Goal: Task Accomplishment & Management: Manage account settings

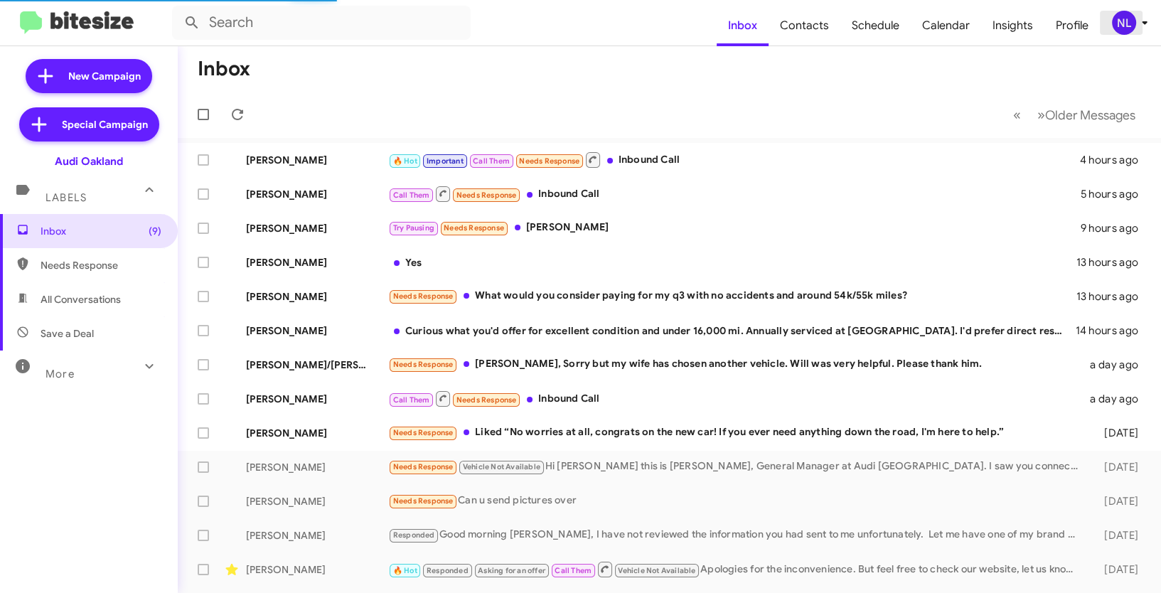
click at [1113, 16] on div "NL" at bounding box center [1124, 23] width 24 height 24
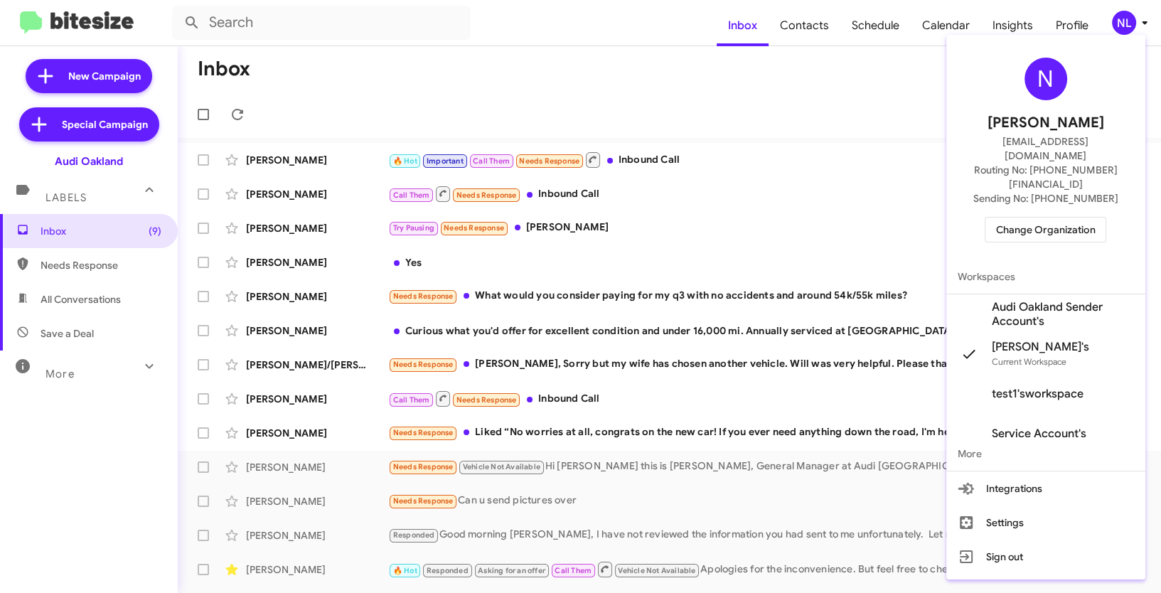
click at [1034, 218] on span "Change Organization" at bounding box center [1045, 230] width 99 height 24
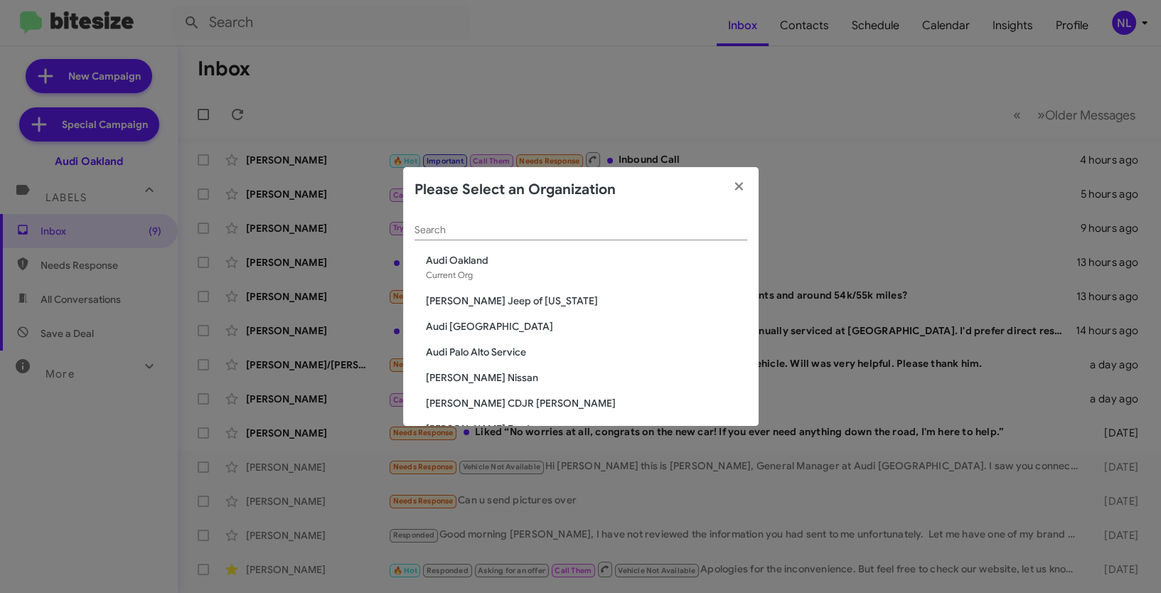
click at [589, 237] on div "Search" at bounding box center [580, 227] width 333 height 28
paste input "SERVICE: [PERSON_NAME]"
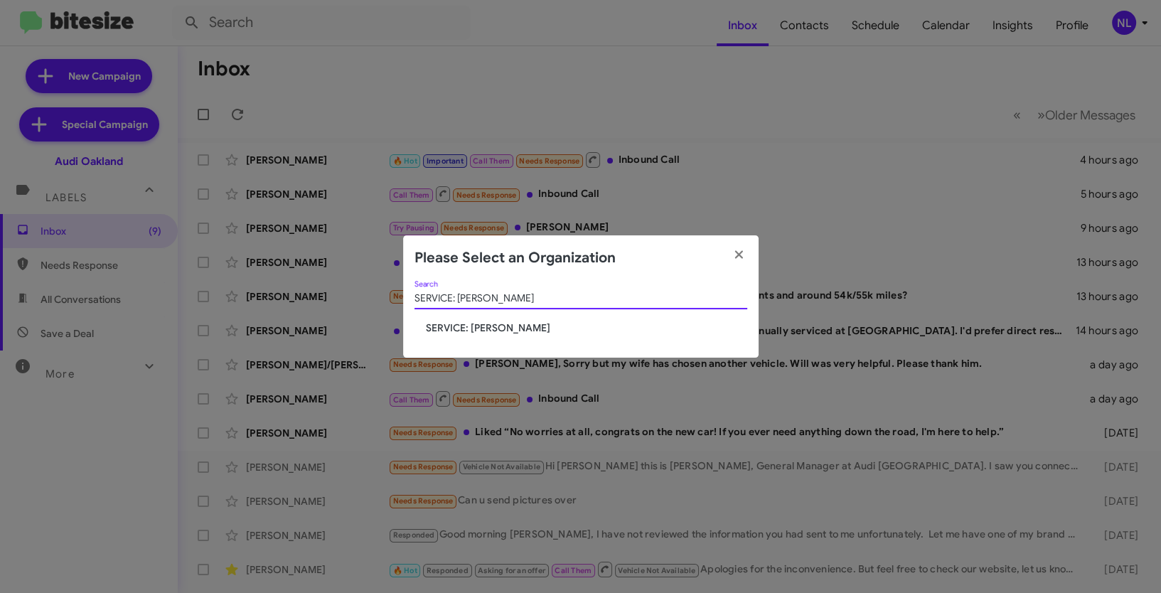
type input "SERVICE: [PERSON_NAME]"
click at [486, 325] on span "SERVICE: [PERSON_NAME]" at bounding box center [586, 328] width 321 height 14
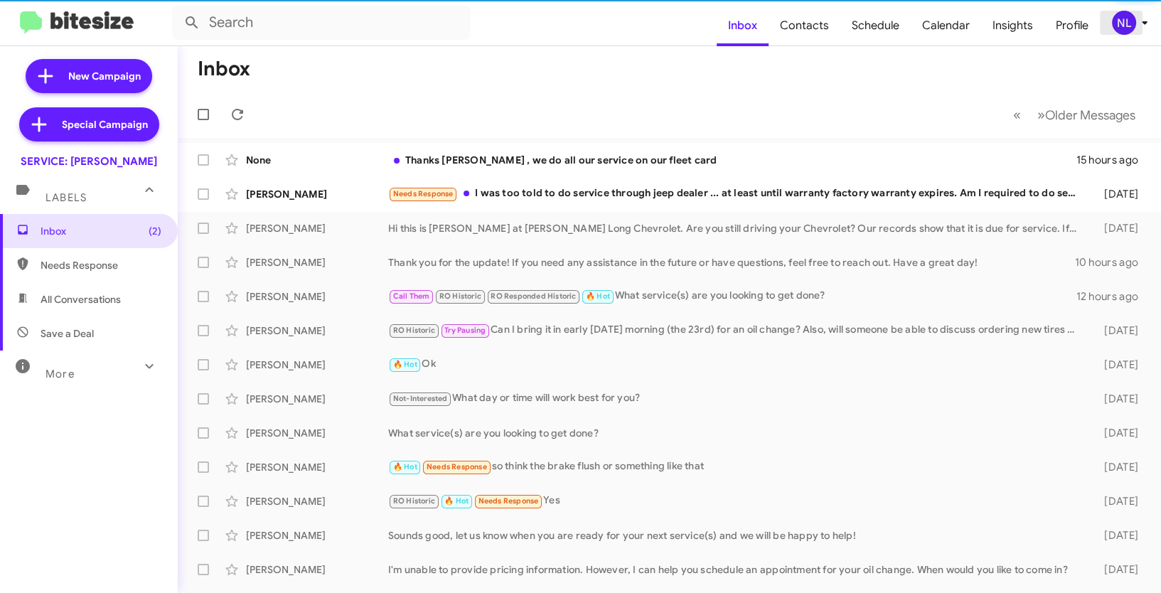
click at [1128, 17] on div "NL" at bounding box center [1124, 23] width 24 height 24
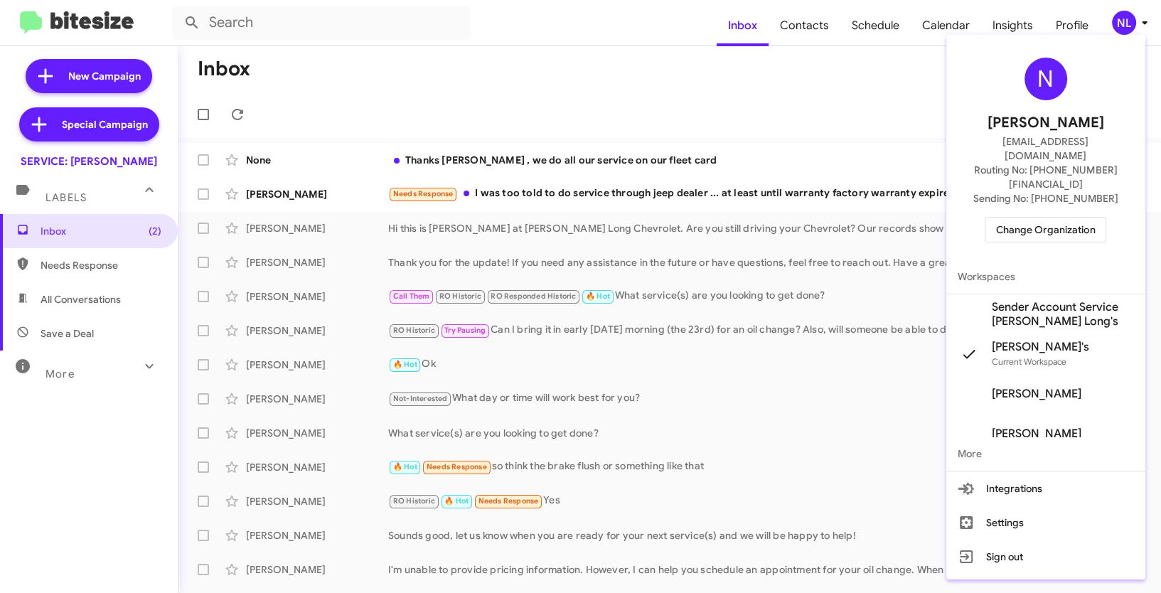
click at [1004, 300] on span "Sender Account Service Daniels Long's" at bounding box center [1063, 314] width 142 height 28
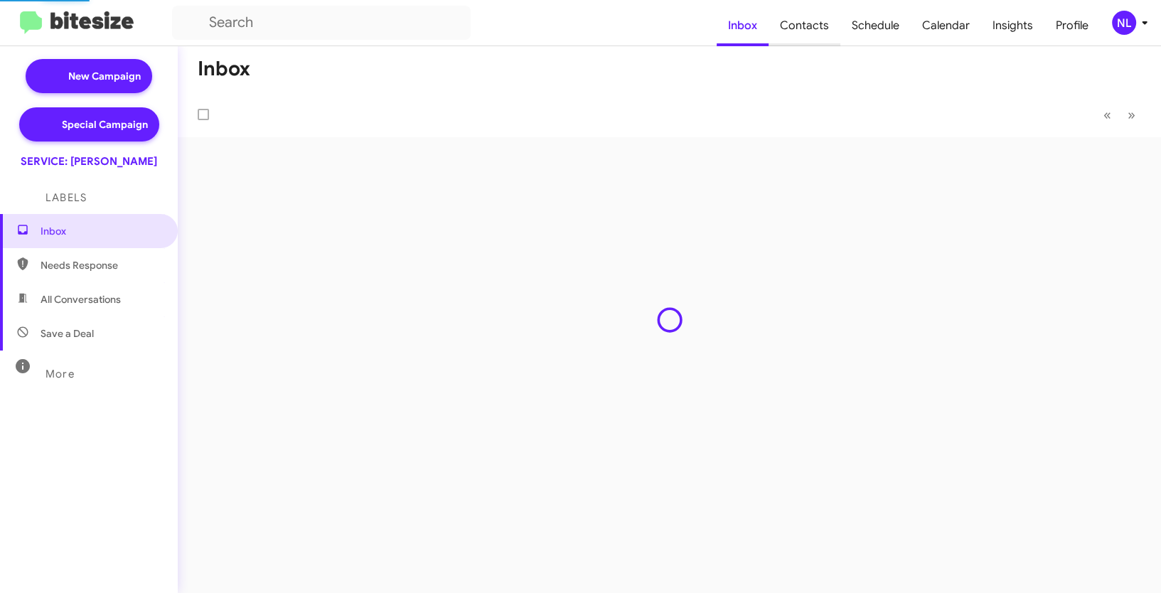
click at [818, 23] on span "Contacts" at bounding box center [804, 25] width 72 height 41
type input "in:groups"
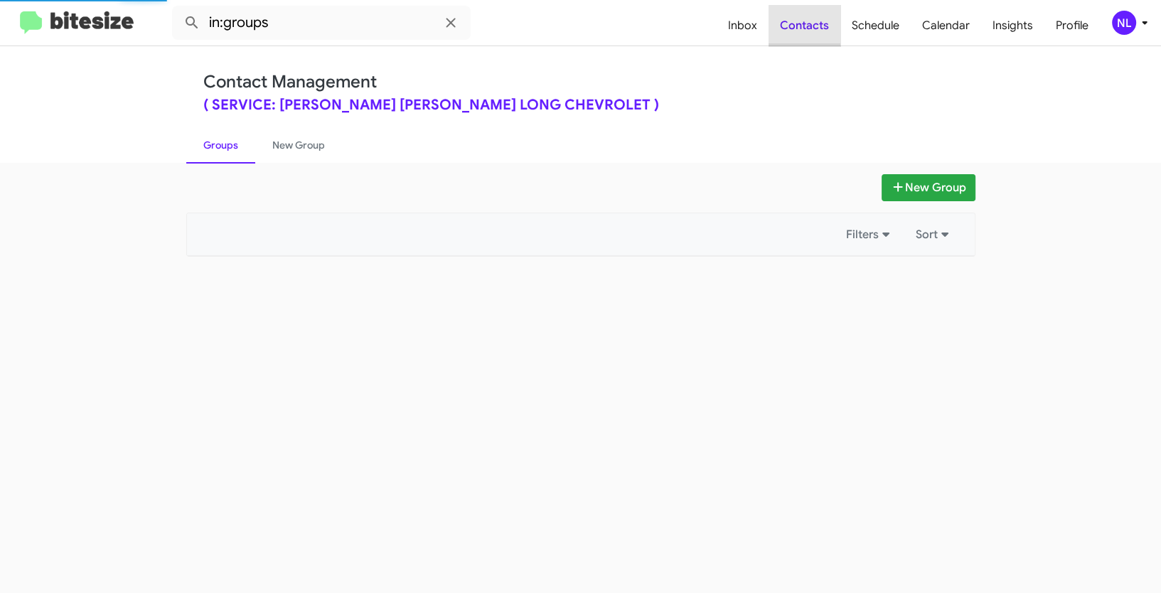
click at [818, 23] on span "Contacts" at bounding box center [804, 25] width 72 height 41
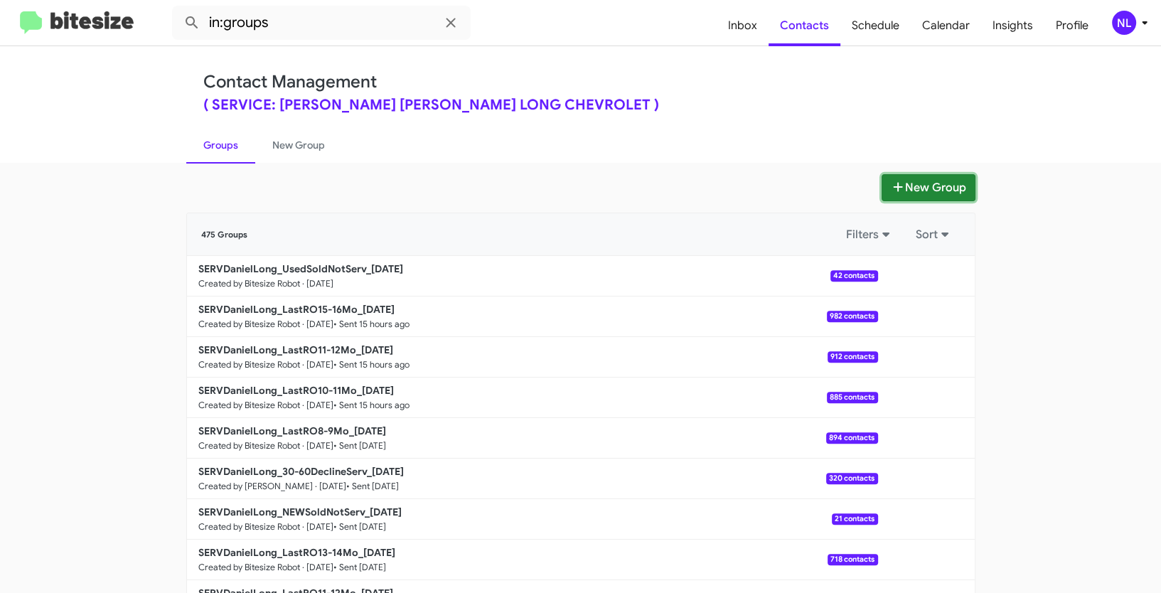
click at [927, 193] on button "New Group" at bounding box center [929, 187] width 94 height 27
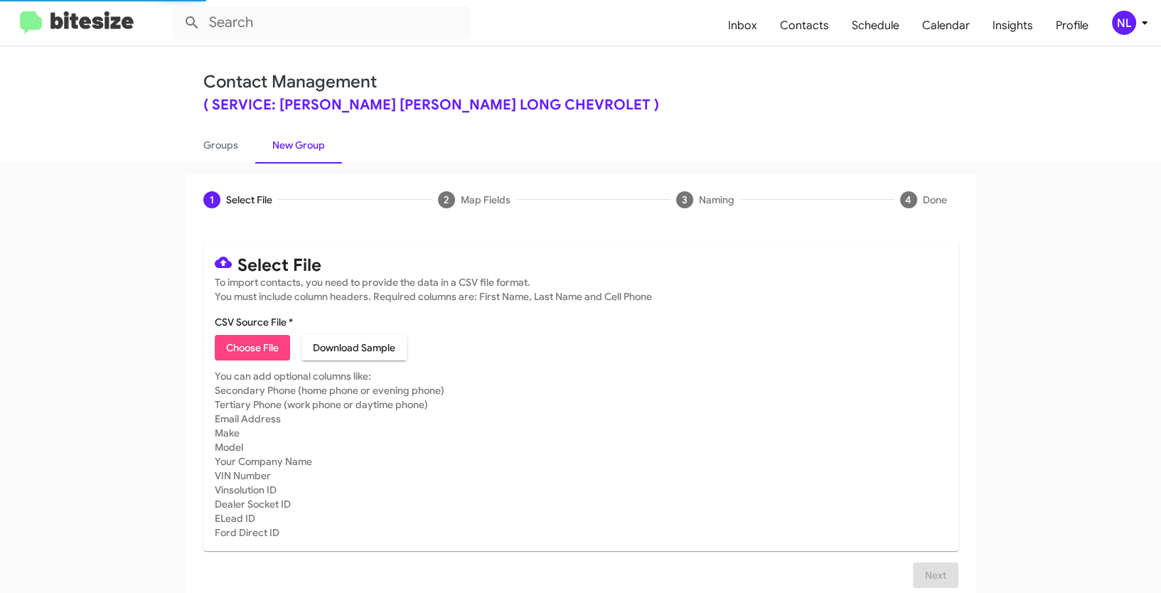
click at [290, 348] on div "Choose File Download Sample" at bounding box center [581, 348] width 732 height 26
click at [259, 349] on span "Choose File" at bounding box center [252, 348] width 53 height 26
type input "SERVDanielLong_30-60DeclineServ_[DATE]"
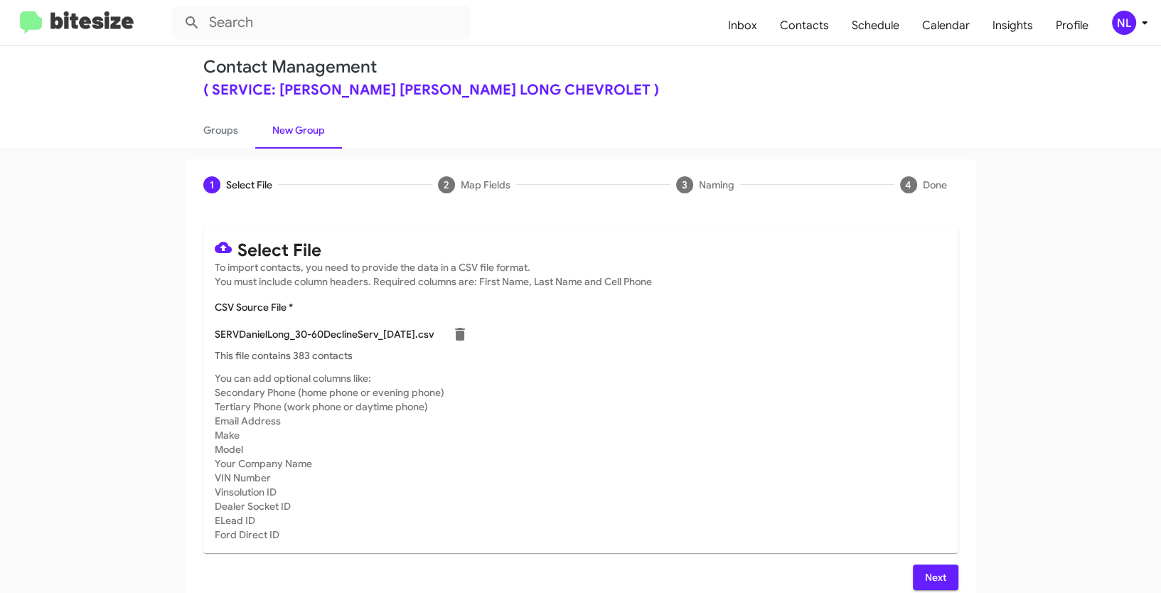
scroll to position [28, 0]
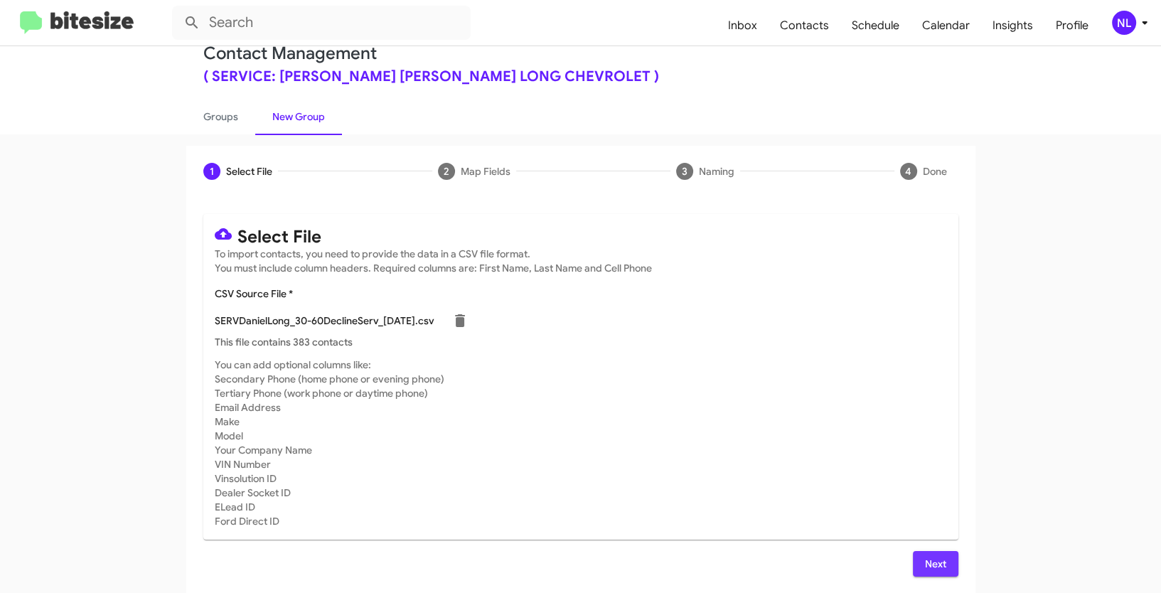
click at [939, 560] on span "Next" at bounding box center [935, 564] width 23 height 26
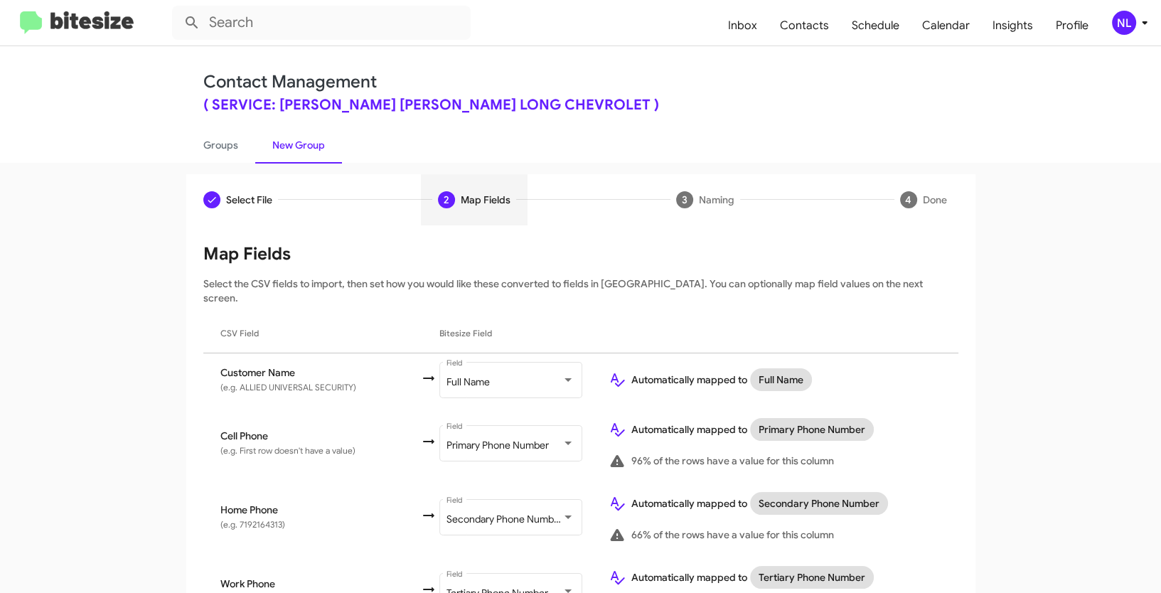
scroll to position [372, 0]
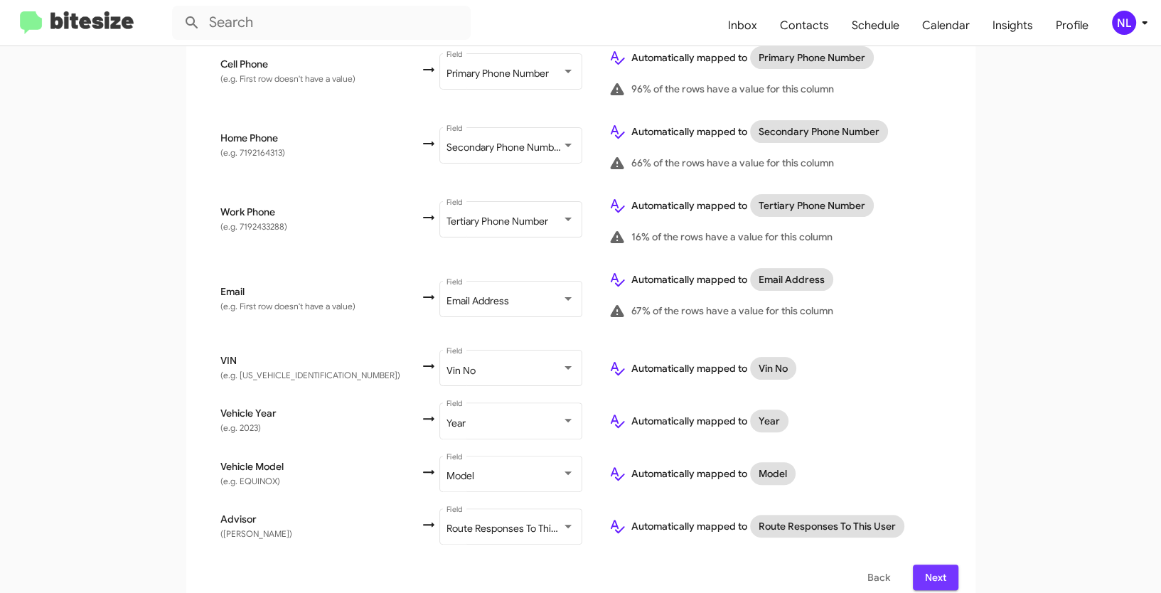
click at [931, 570] on span "Next" at bounding box center [935, 577] width 23 height 26
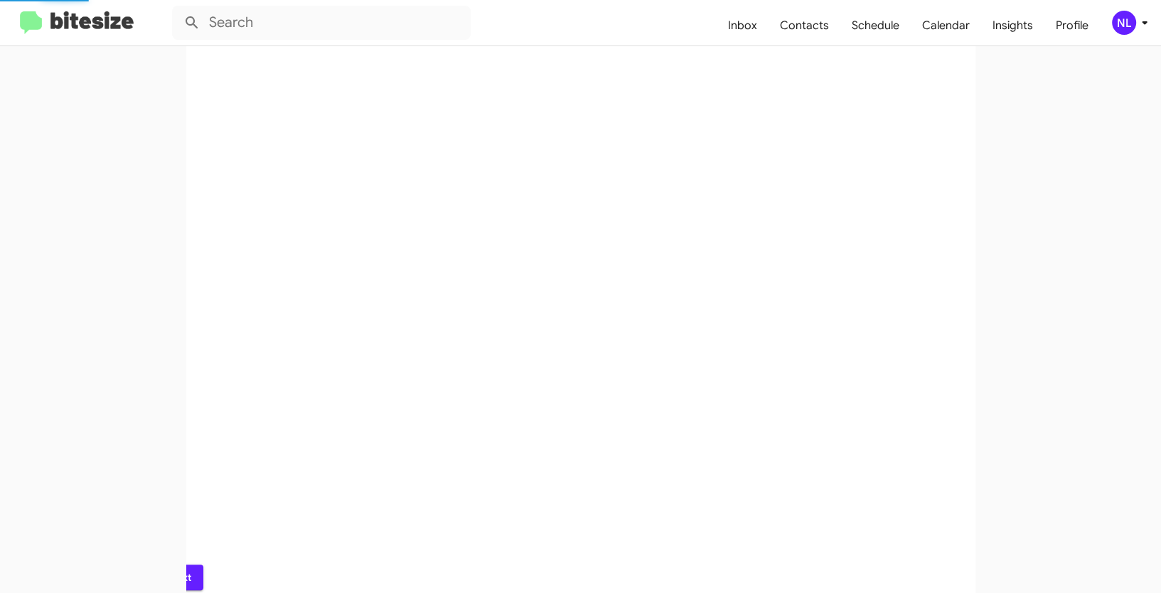
scroll to position [0, 0]
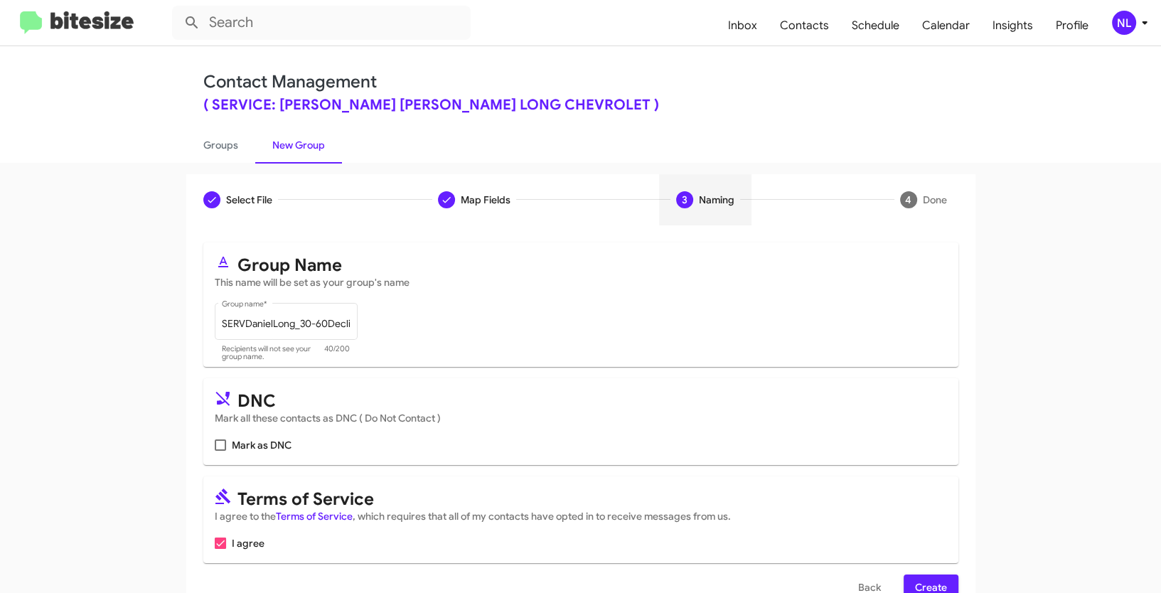
click at [918, 582] on span "Create" at bounding box center [931, 587] width 32 height 26
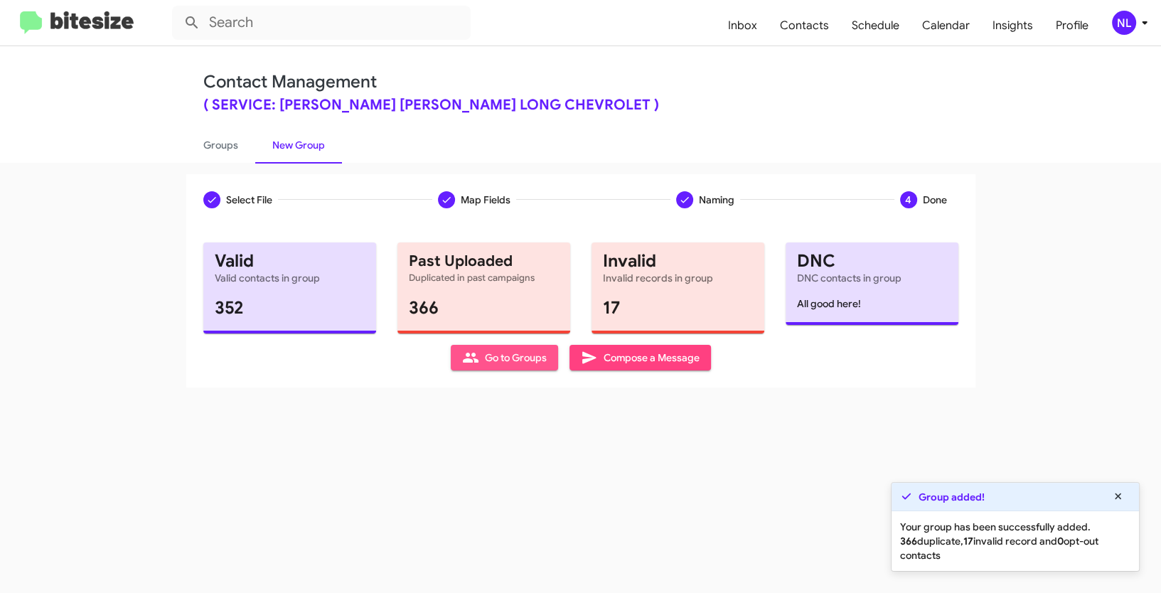
click at [487, 370] on span "Go to Groups" at bounding box center [504, 358] width 85 height 26
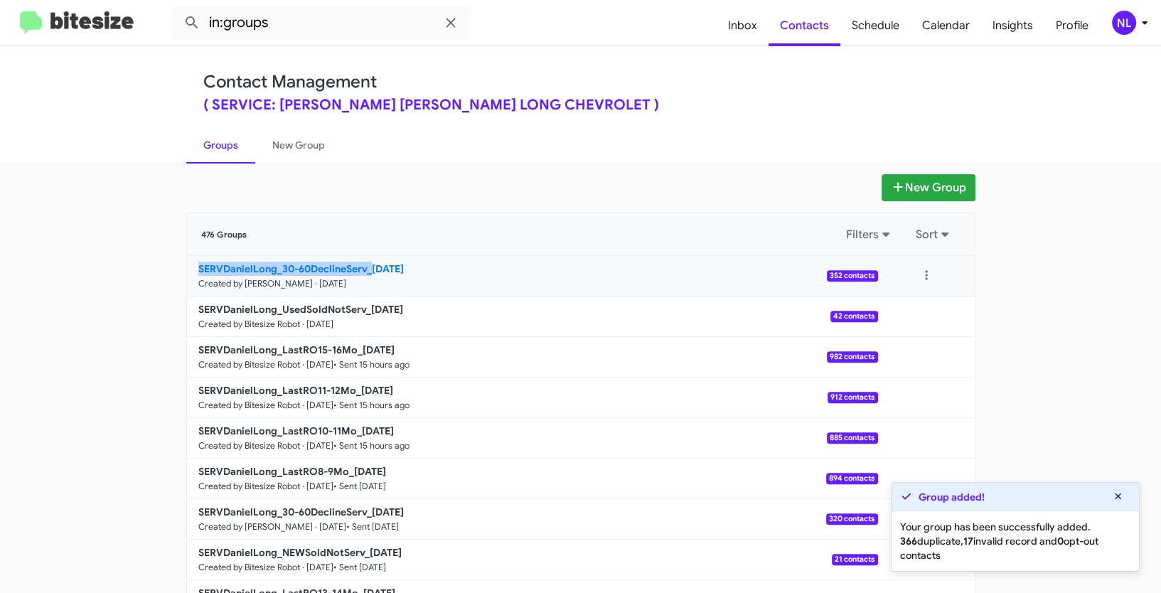
drag, startPoint x: 164, startPoint y: 267, endPoint x: 370, endPoint y: 262, distance: 206.9
click at [370, 262] on app-groups "New Group 476 Groups Filters Sort SERVDanielLong_30-60DeclineServ_[DATE] Create…" at bounding box center [580, 436] width 1161 height 525
copy b "SERVDanielLong_30-60DeclineServ_"
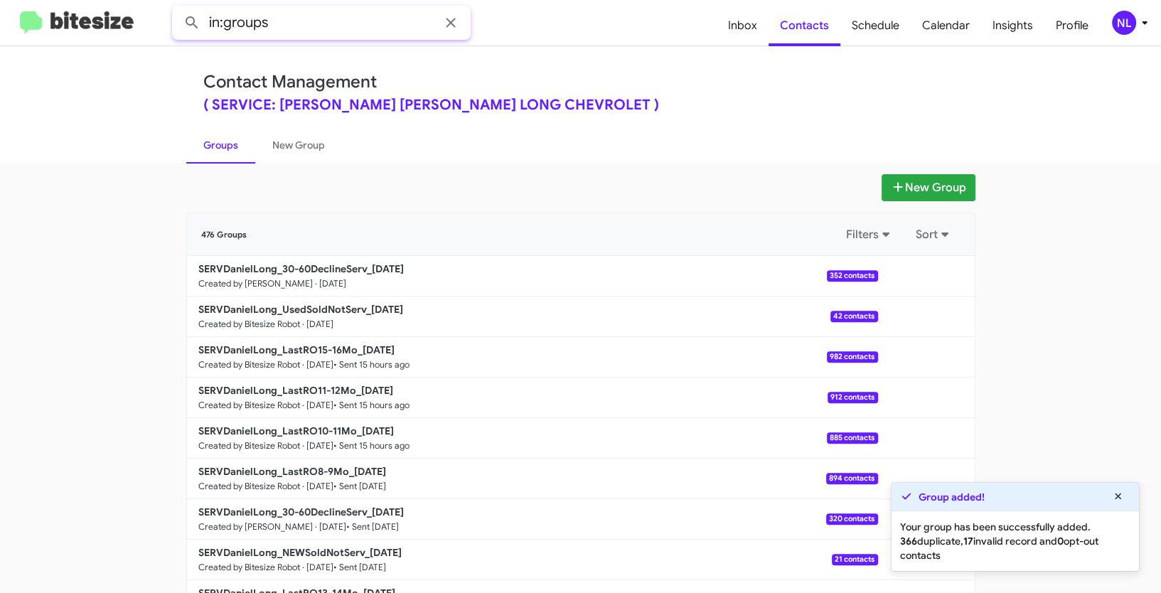
click at [299, 18] on input "in:groups" at bounding box center [321, 23] width 299 height 34
paste input "SERVDanielLong_30-60DeclineServ_"
type input "in:groups SERVDanielLong_30-60DeclineServ_"
click at [178, 9] on button at bounding box center [192, 23] width 28 height 28
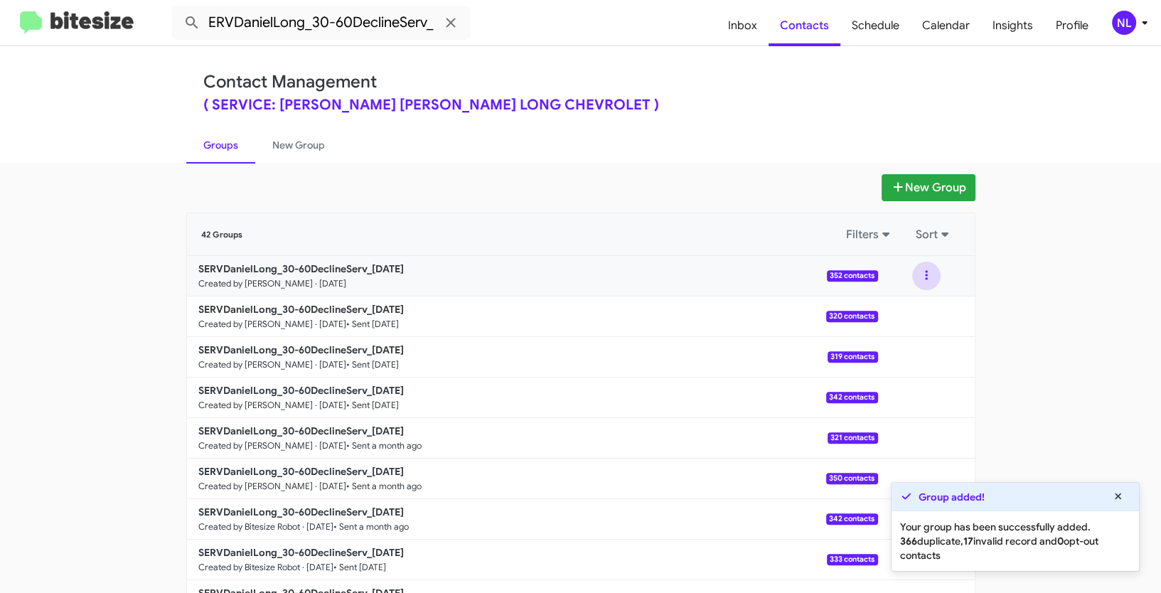
click at [916, 272] on button at bounding box center [926, 276] width 28 height 28
click at [915, 317] on button "View contacts" at bounding box center [884, 314] width 114 height 34
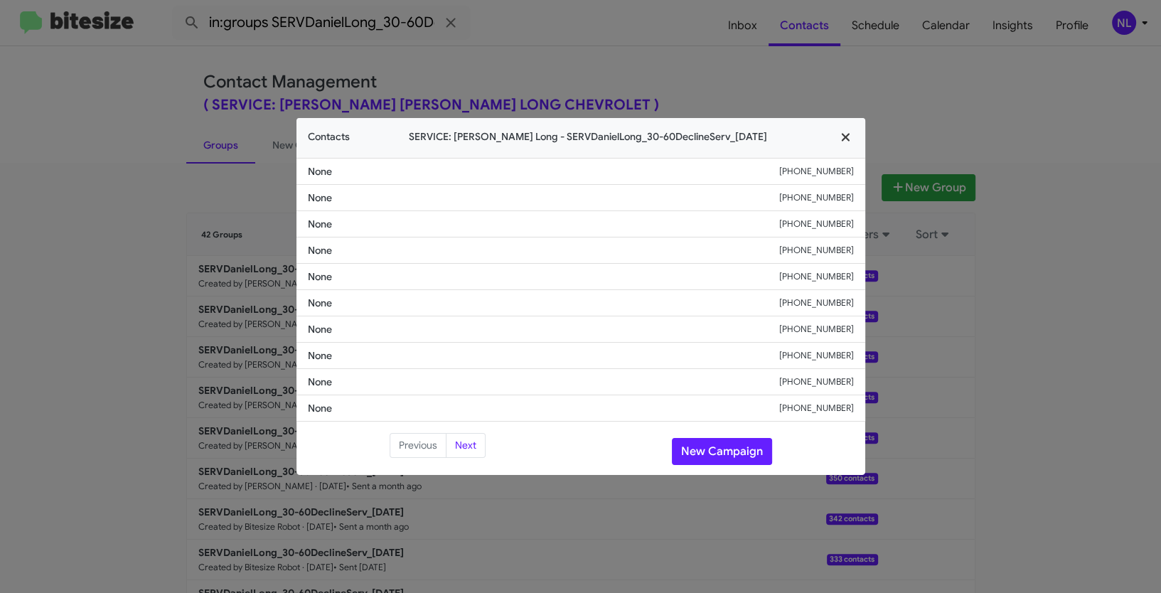
click at [845, 136] on icon "button" at bounding box center [845, 137] width 16 height 13
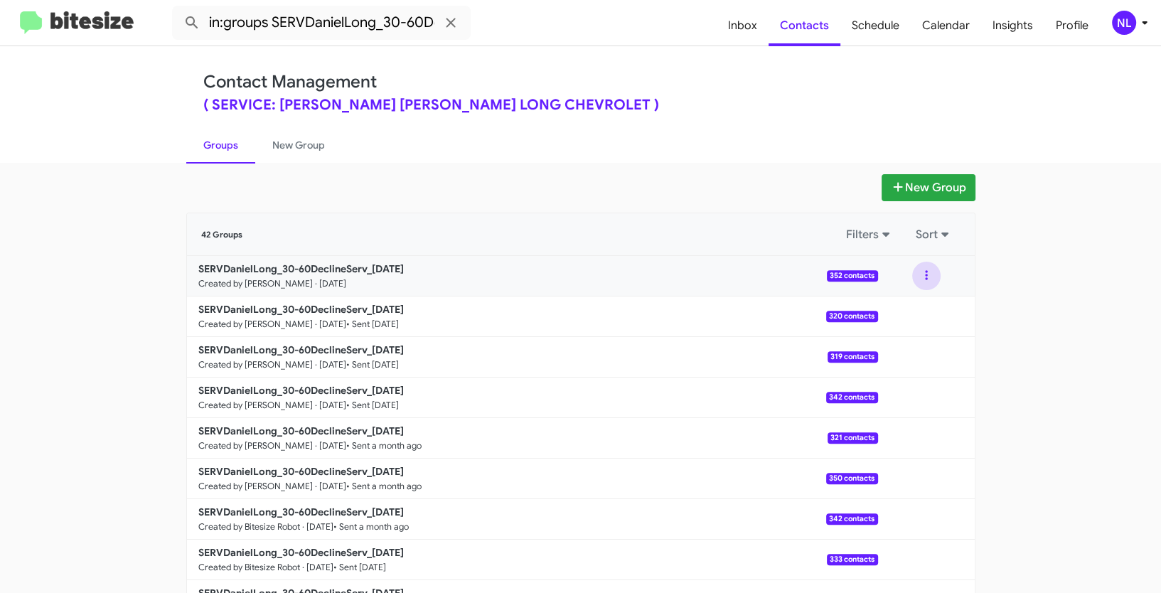
click at [921, 268] on button at bounding box center [926, 276] width 28 height 28
click at [901, 311] on button "View contacts" at bounding box center [884, 314] width 114 height 34
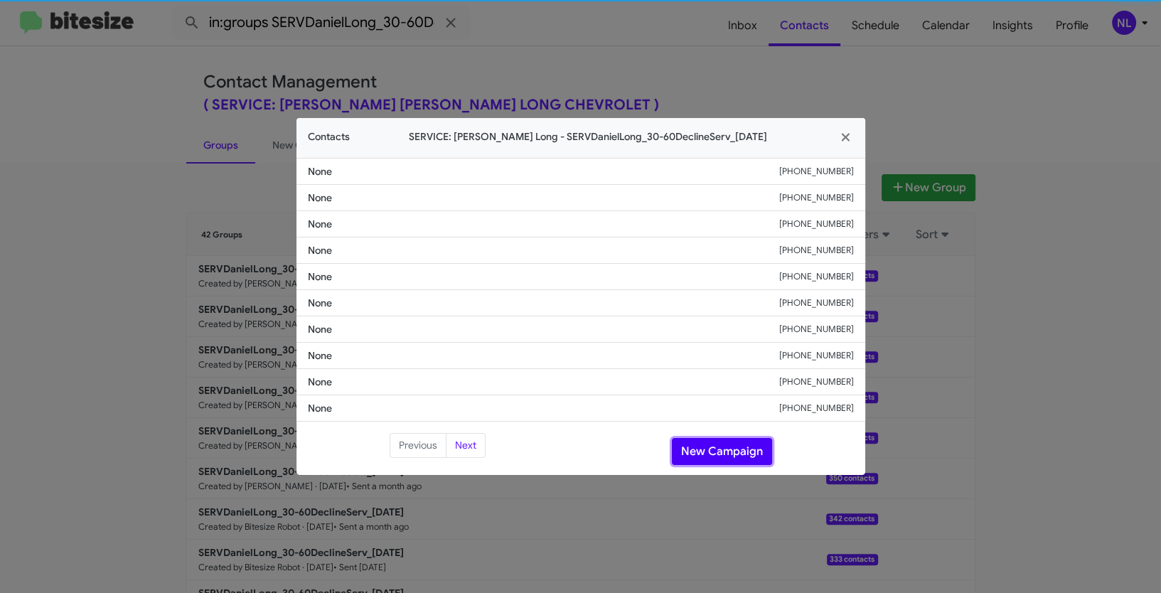
click at [692, 451] on button "New Campaign" at bounding box center [722, 451] width 100 height 27
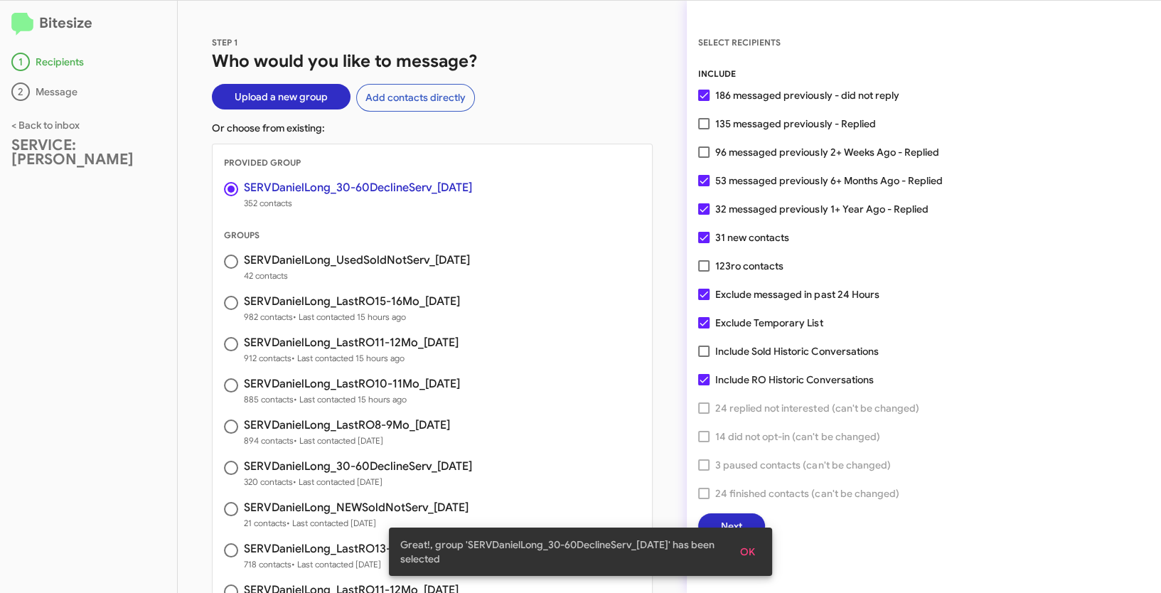
click at [751, 551] on span "OK" at bounding box center [747, 552] width 15 height 26
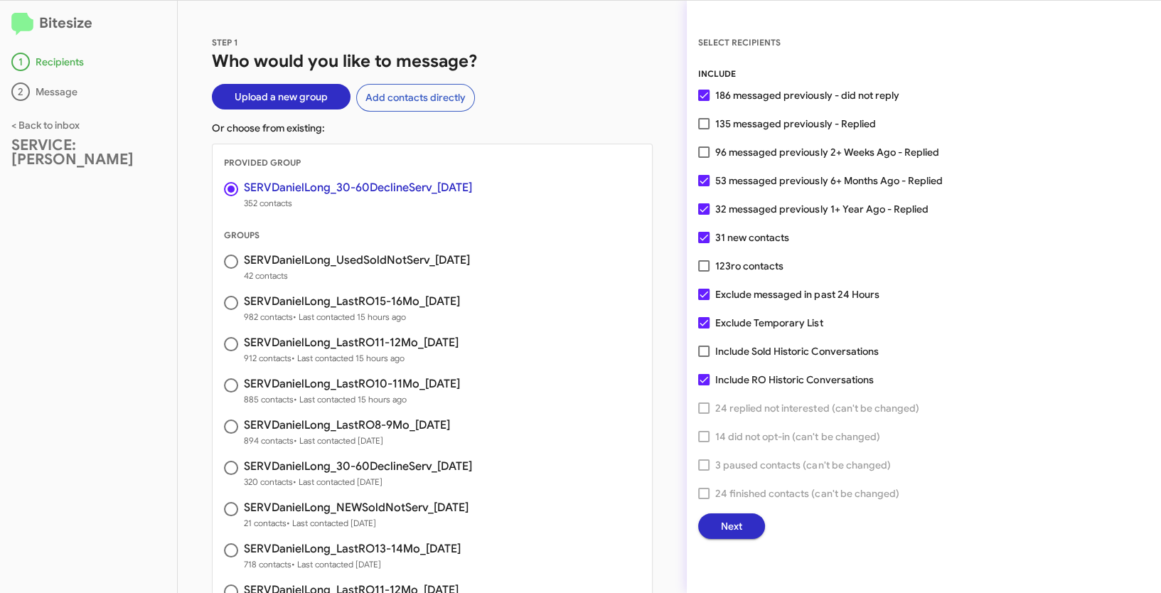
click at [699, 320] on span at bounding box center [703, 322] width 11 height 11
click at [703, 328] on input "Exclude Temporary List" at bounding box center [703, 328] width 1 height 1
checkbox input "false"
click at [724, 532] on span "Next" at bounding box center [731, 526] width 21 height 26
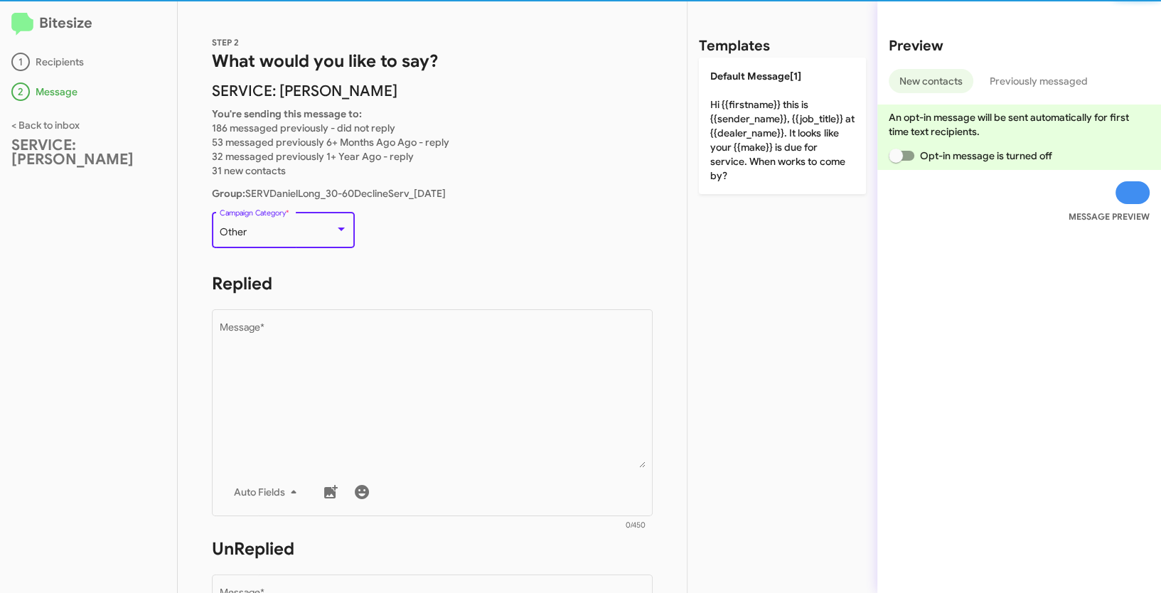
click at [291, 227] on div "Other" at bounding box center [277, 232] width 115 height 11
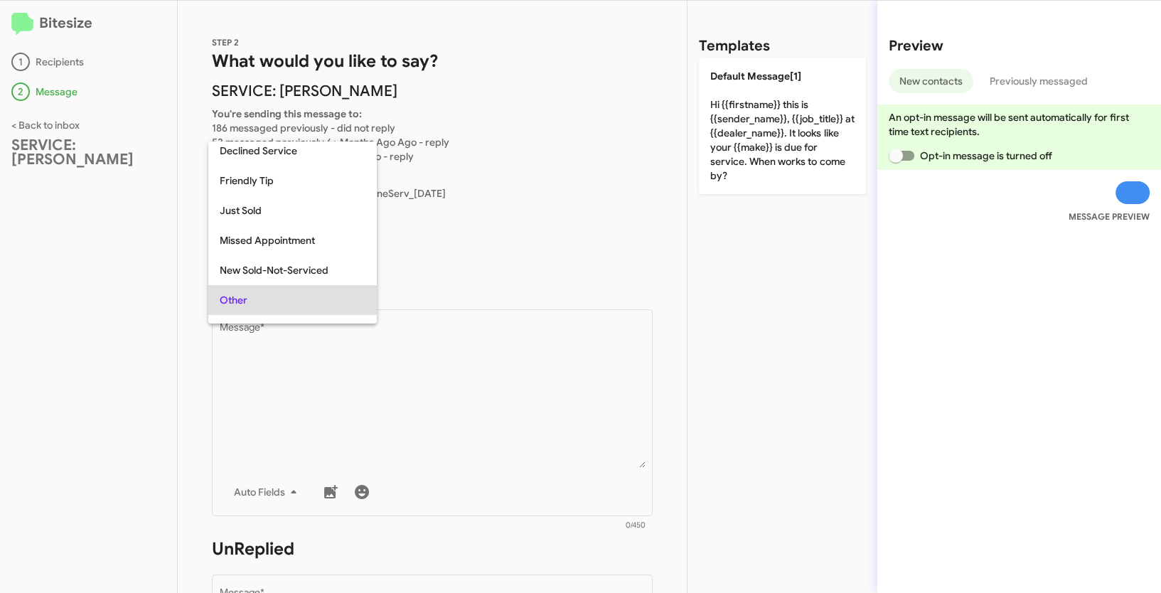
scroll to position [180, 0]
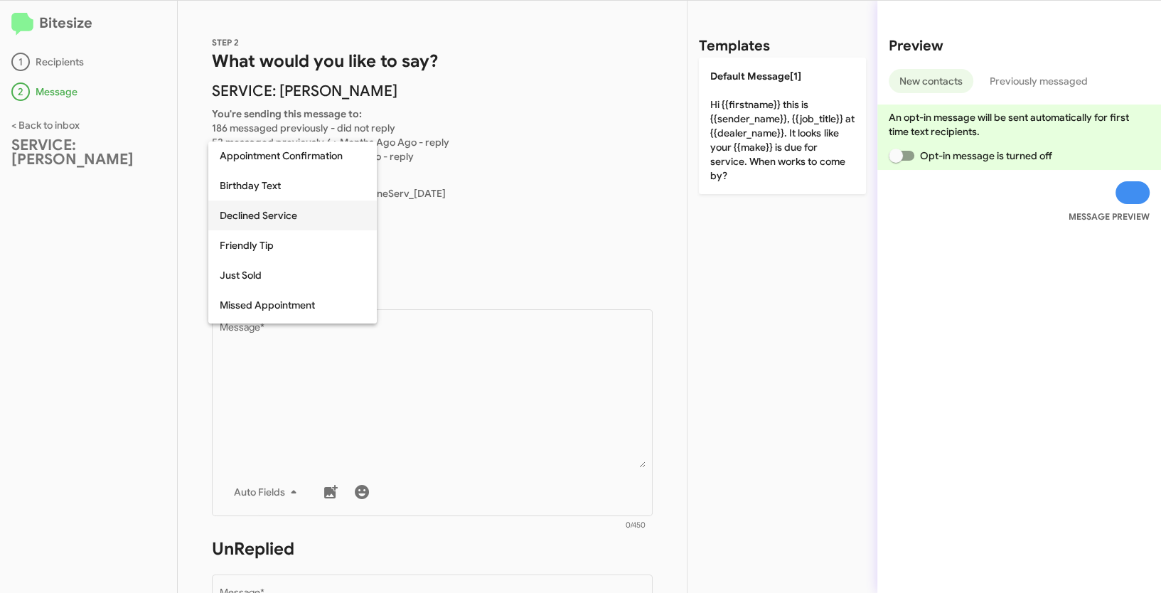
click at [250, 214] on span "Declined Service" at bounding box center [293, 215] width 146 height 30
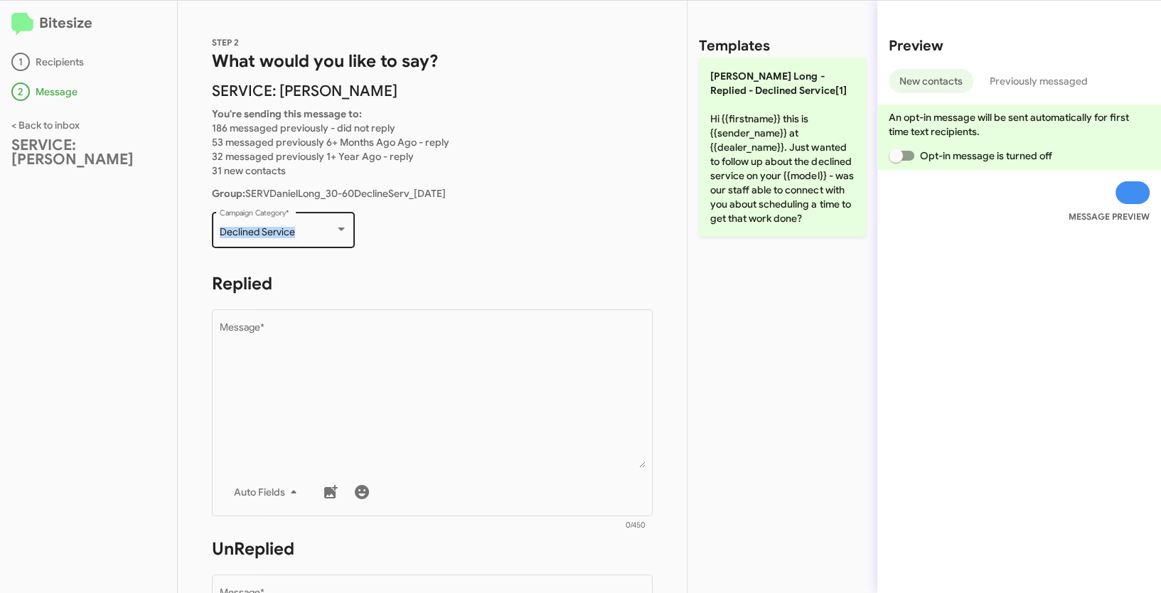
drag, startPoint x: 216, startPoint y: 230, endPoint x: 313, endPoint y: 234, distance: 96.7
click at [313, 234] on div "Declined Service Campaign Category *" at bounding box center [283, 228] width 143 height 39
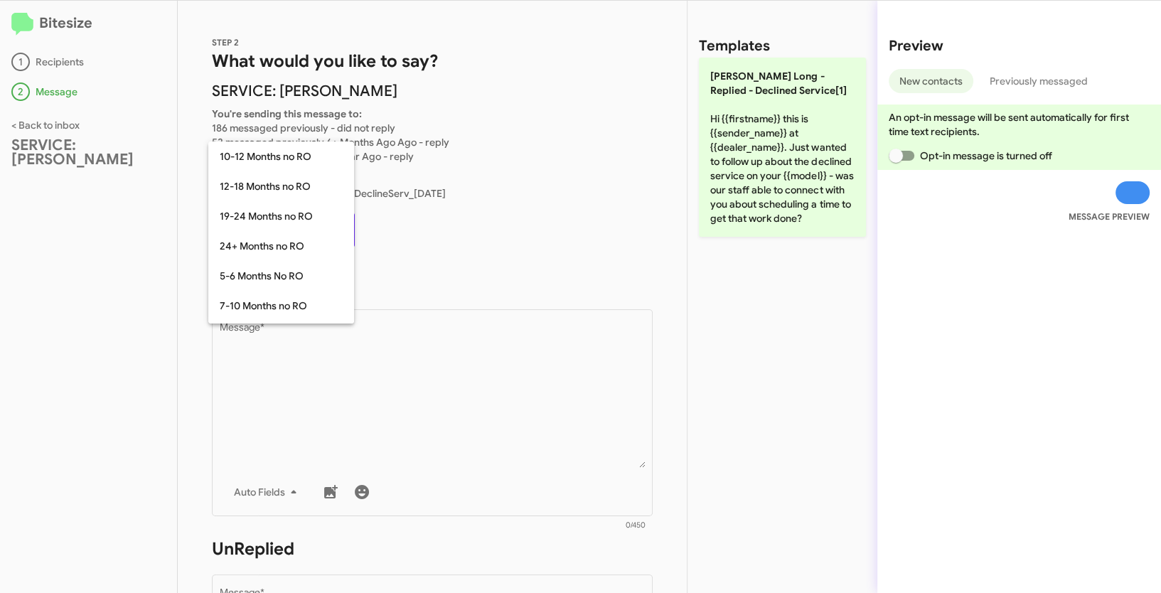
scroll to position [162, 0]
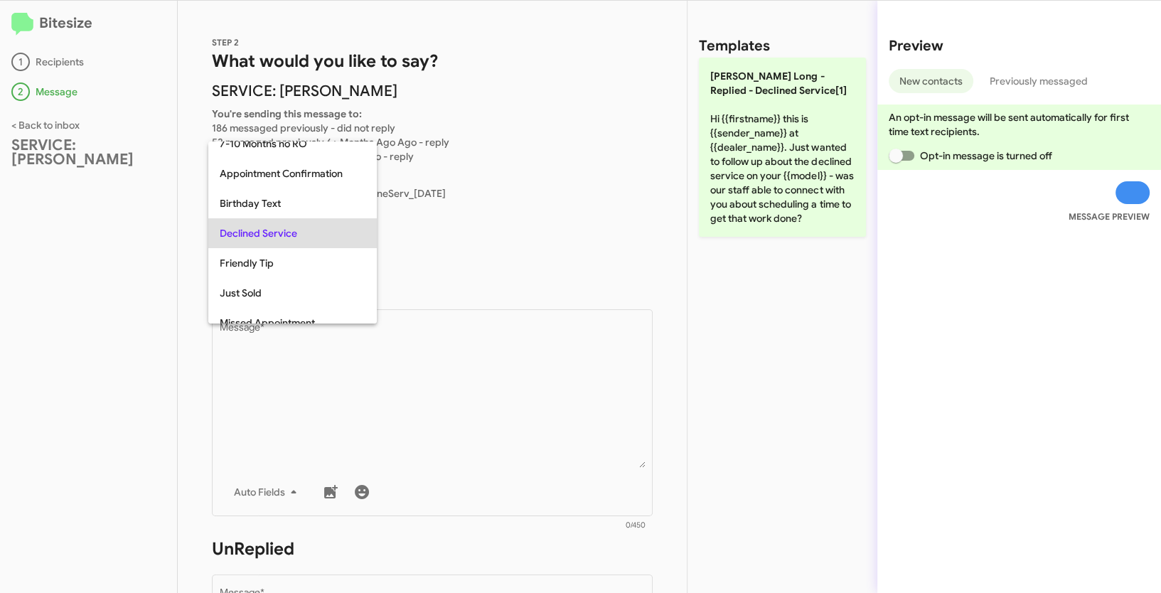
copy span "Declined Service"
click at [501, 452] on div at bounding box center [580, 296] width 1161 height 593
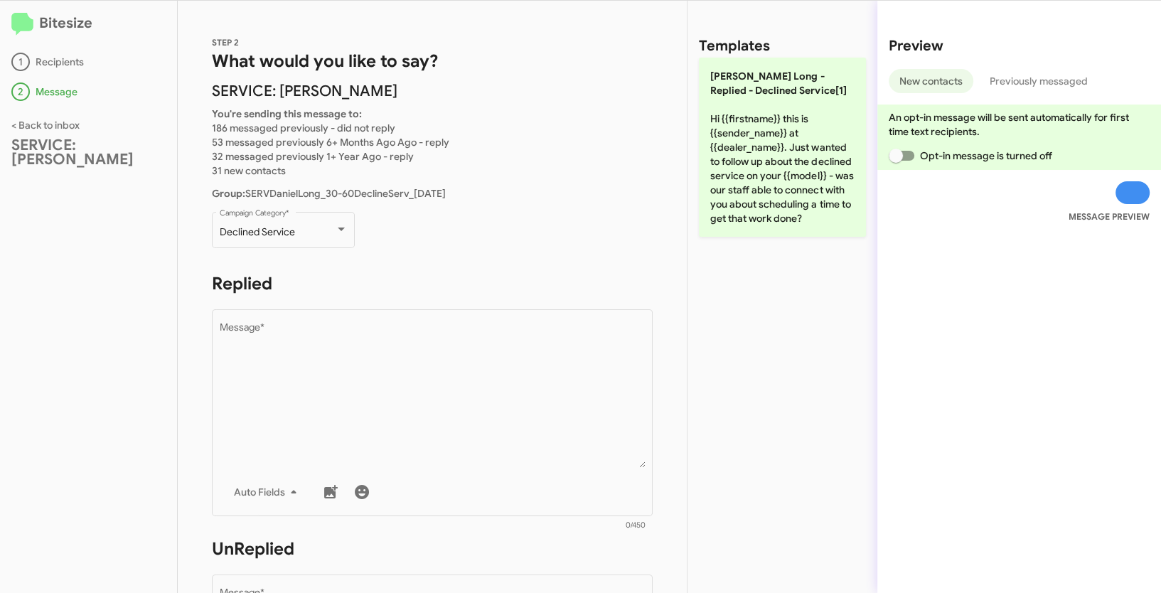
drag, startPoint x: 765, startPoint y: 136, endPoint x: 649, endPoint y: 220, distance: 142.6
click at [765, 136] on p "[PERSON_NAME] Long - Replied - Declined Service[1] Hi {{firstname}} this is {{s…" at bounding box center [782, 147] width 167 height 179
type textarea "Hi {{firstname}} this is {{sender_name}} at {{dealer_name}}. Just wanted to fol…"
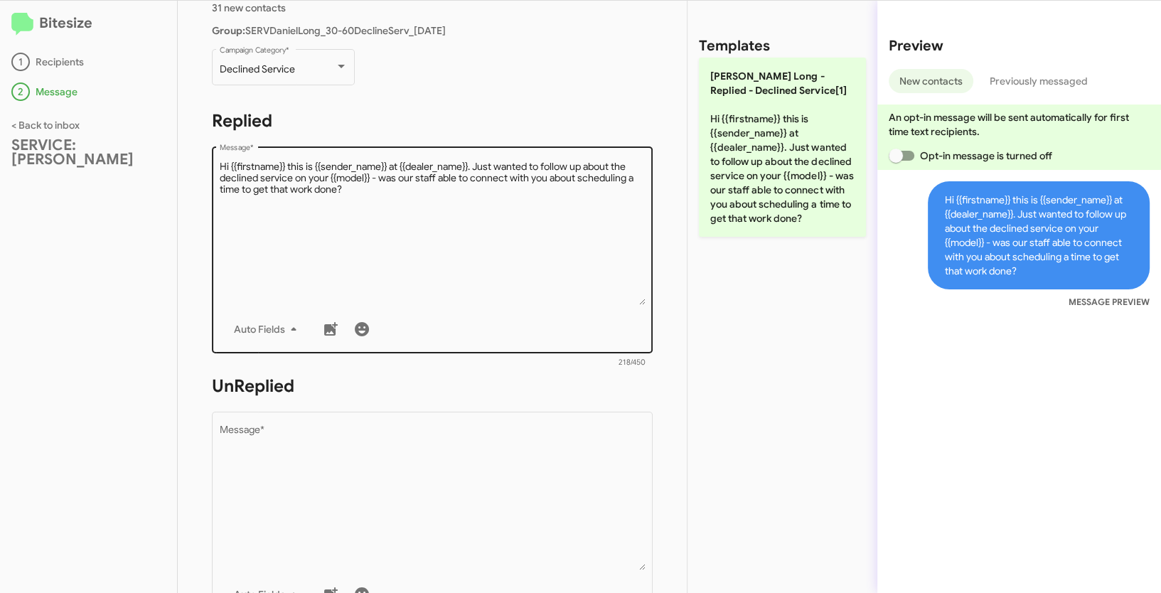
scroll to position [253, 0]
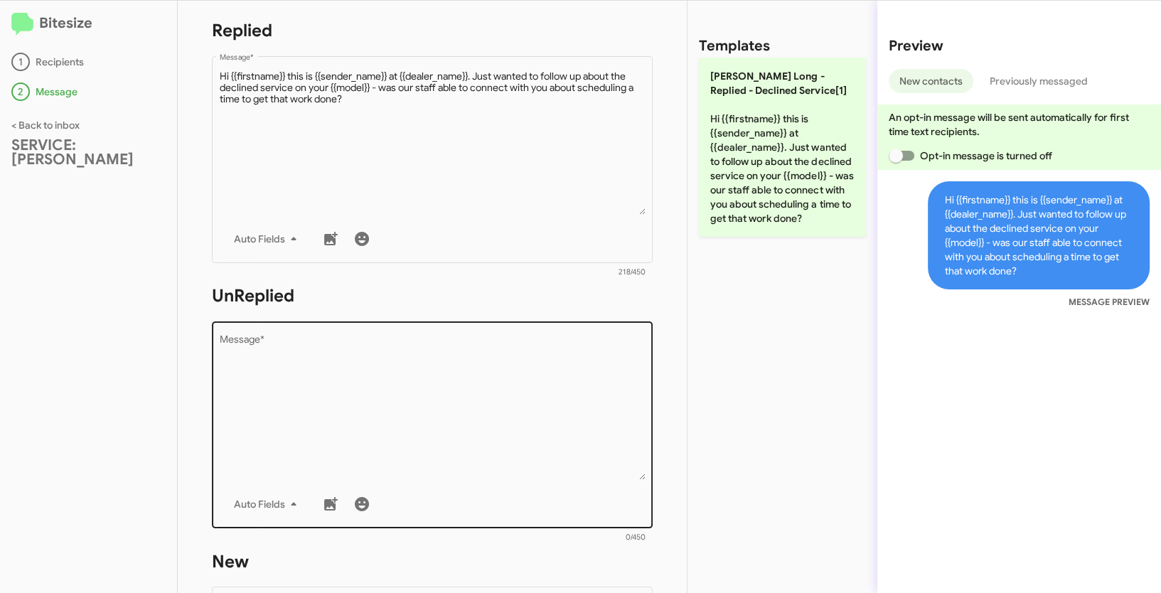
click at [452, 388] on textarea "Message *" at bounding box center [433, 407] width 426 height 145
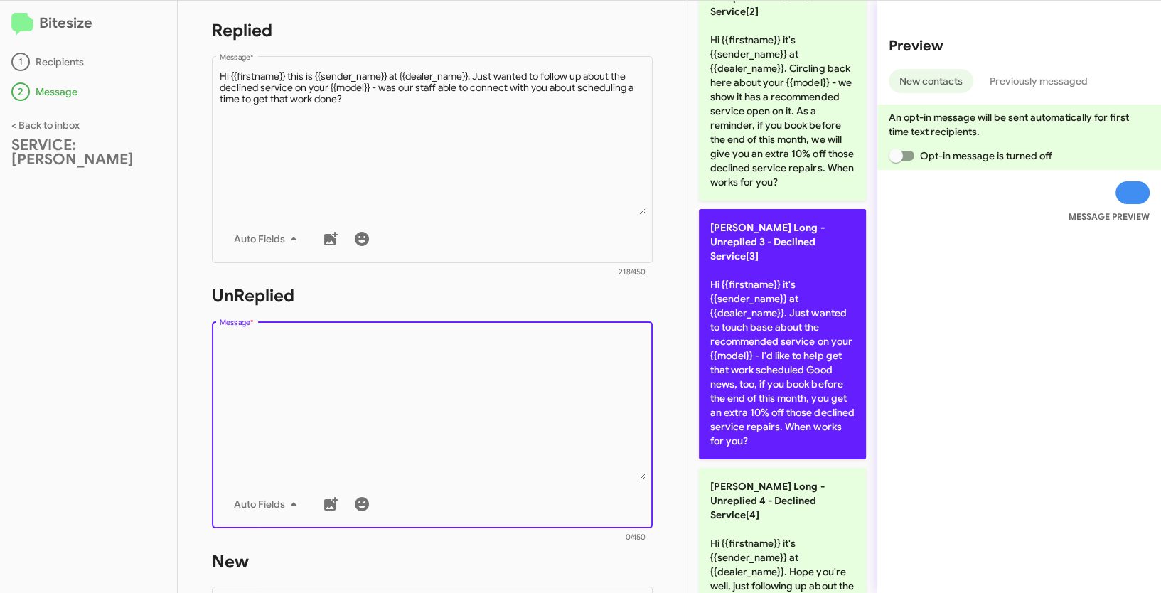
scroll to position [485, 0]
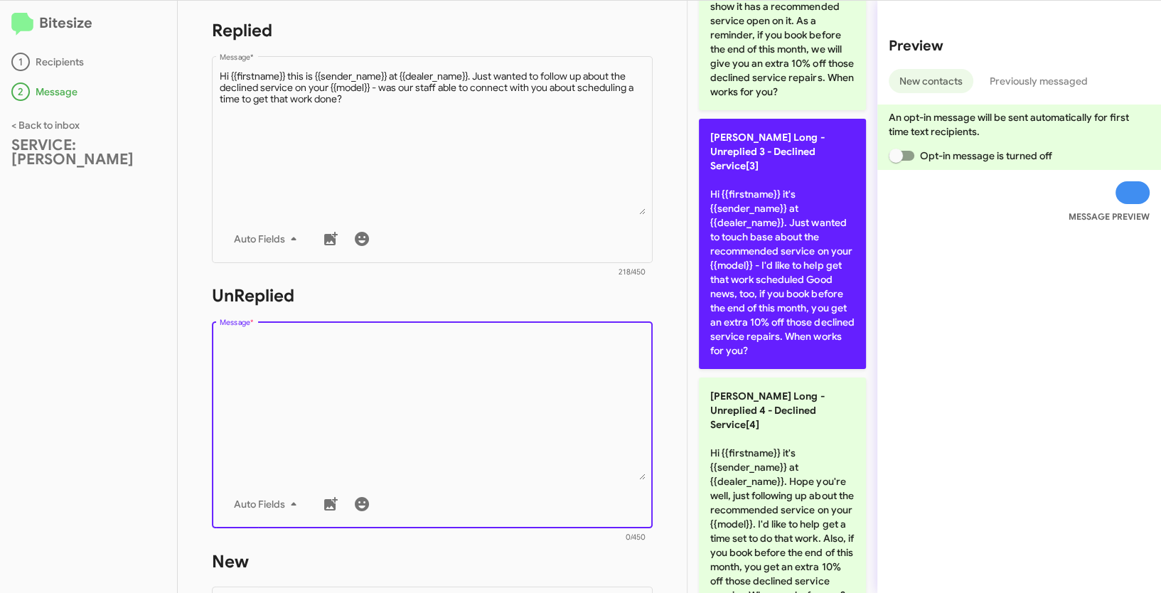
click at [768, 223] on p "[PERSON_NAME] Long - Unreplied 3 - Declined Service[3] Hi {{firstname}} it's {{…" at bounding box center [782, 244] width 167 height 250
type textarea "Hi {{firstname}} it's {{sender_name}} at {{dealer_name}}. Just wanted to touch …"
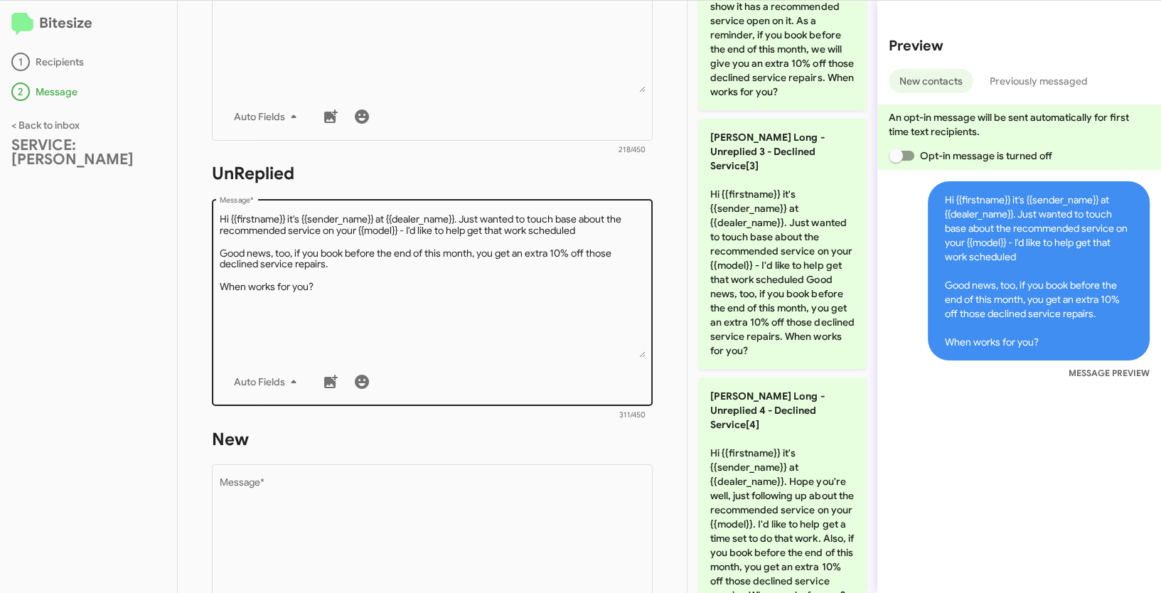
scroll to position [503, 0]
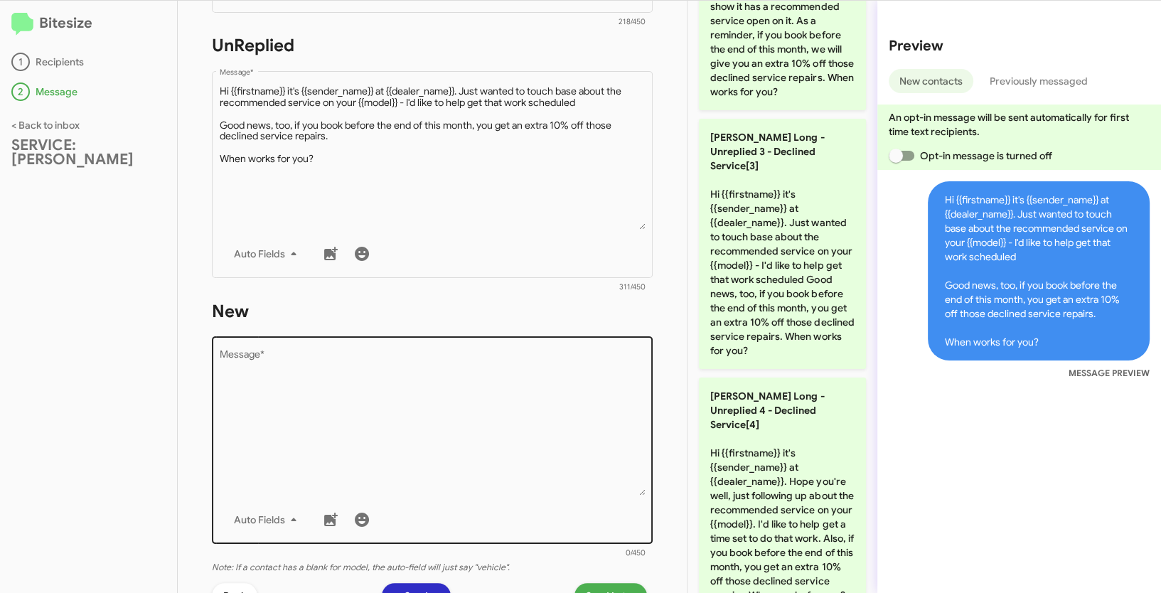
click at [535, 375] on textarea "Message *" at bounding box center [433, 422] width 426 height 145
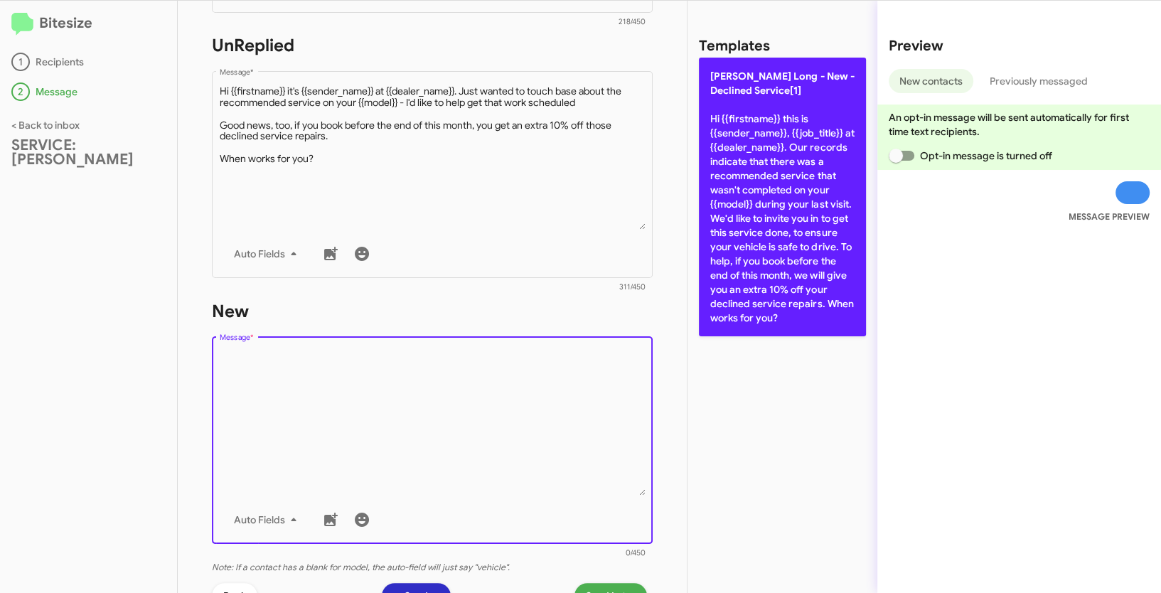
click at [787, 83] on p "[PERSON_NAME] Long - New - Declined Service[1] Hi {{firstname}} this is {{sende…" at bounding box center [782, 197] width 167 height 279
type textarea "Hi {{firstname}} this is {{sender_name}}, {{job_title}} at {{dealer_name}}. Our…"
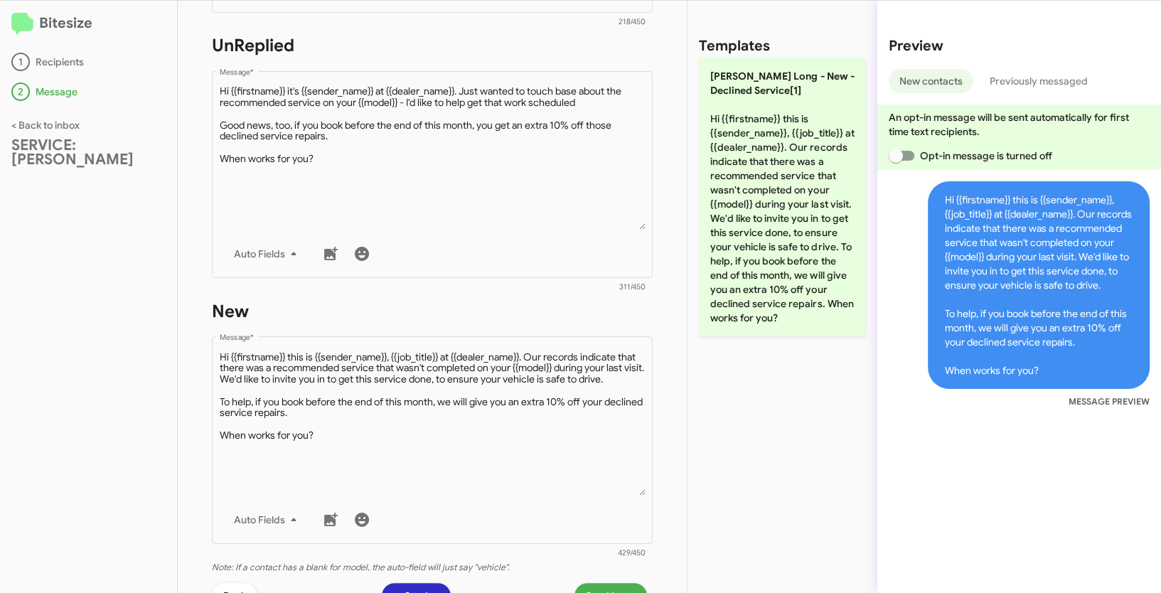
scroll to position [694, 0]
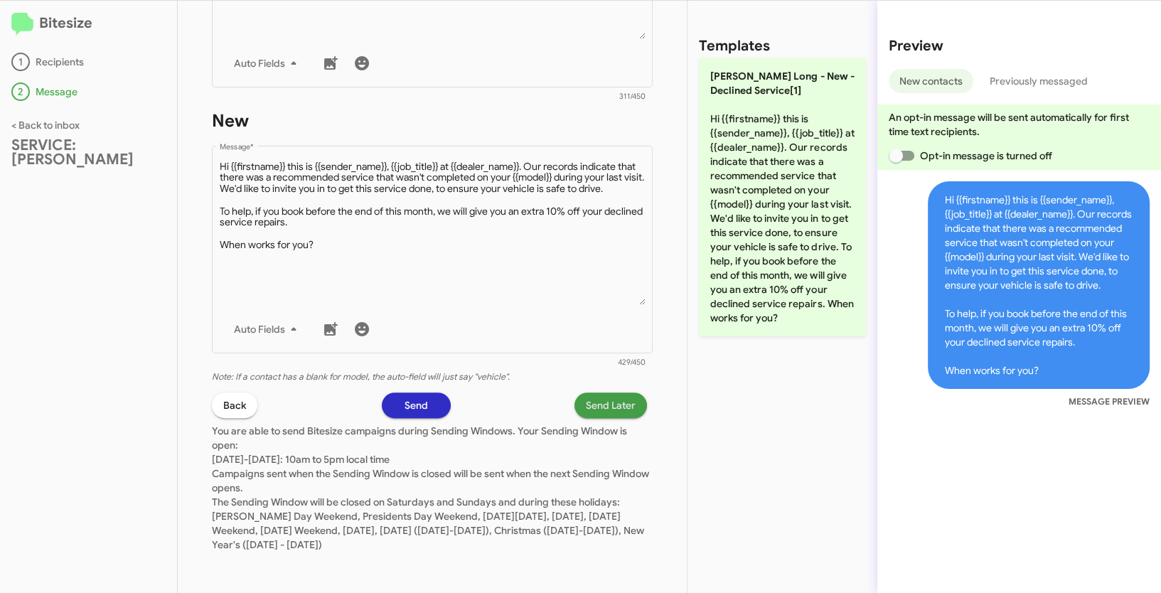
click at [611, 408] on span "Send Later" at bounding box center [611, 405] width 50 height 26
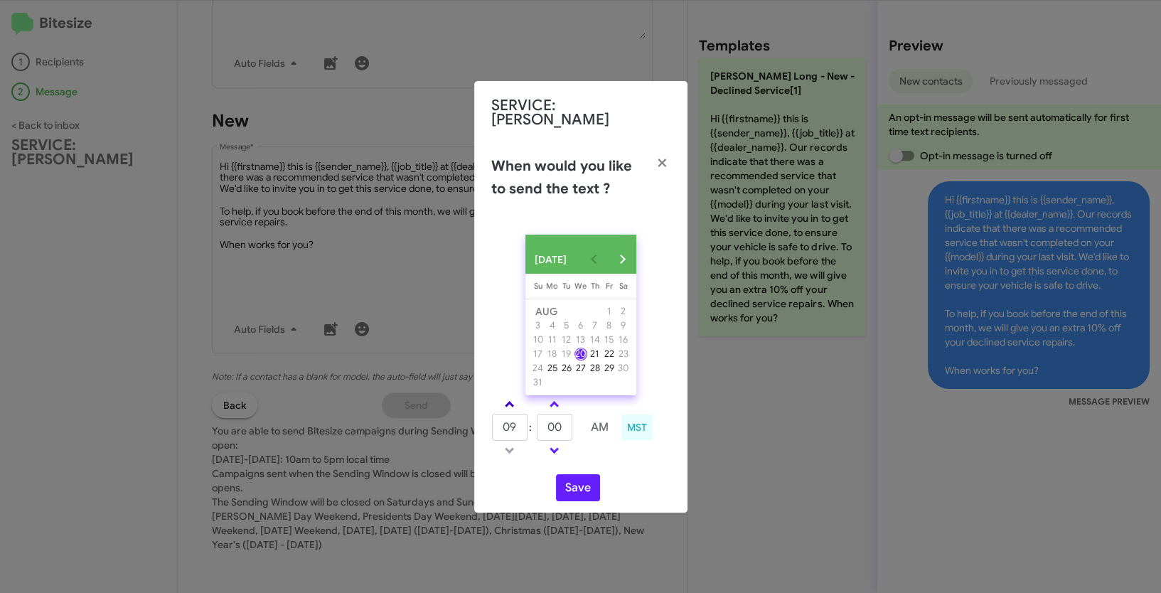
click at [507, 408] on link at bounding box center [509, 404] width 25 height 16
type input "10"
click at [555, 408] on span at bounding box center [554, 405] width 9 height 9
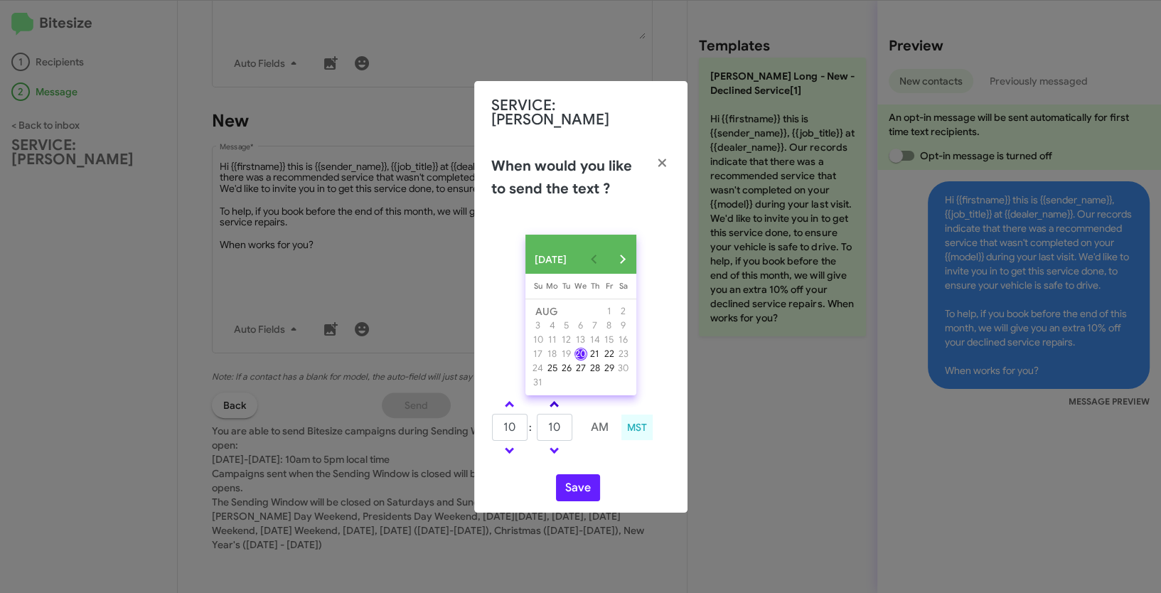
type input "15"
click at [574, 487] on button "Save" at bounding box center [578, 487] width 44 height 27
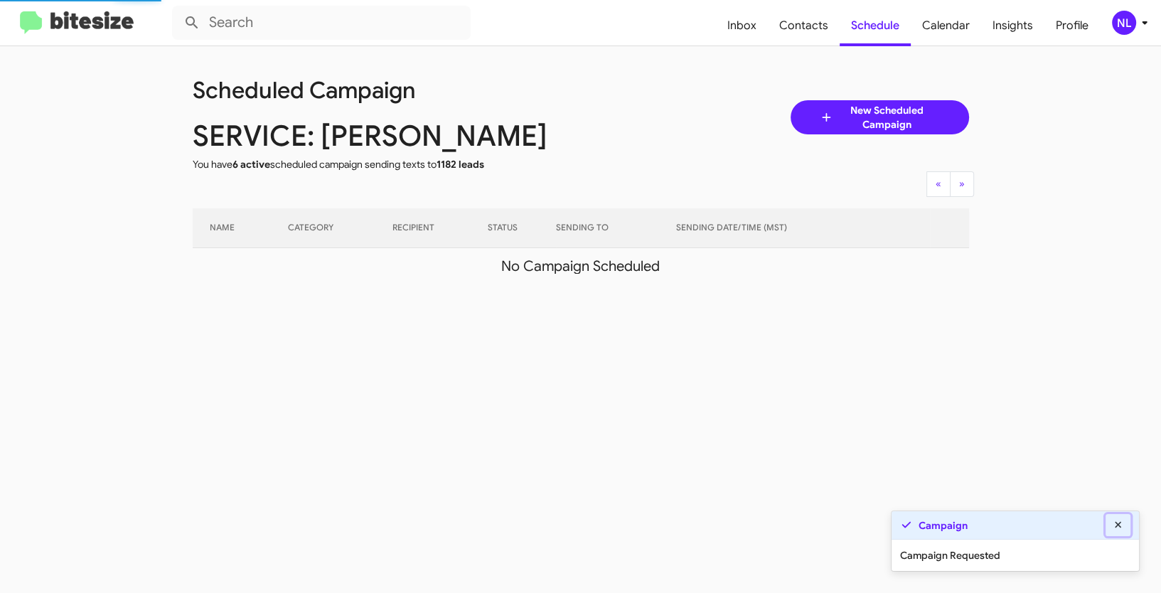
click at [1120, 524] on icon at bounding box center [1118, 524] width 6 height 6
